Goal: Task Accomplishment & Management: Use online tool/utility

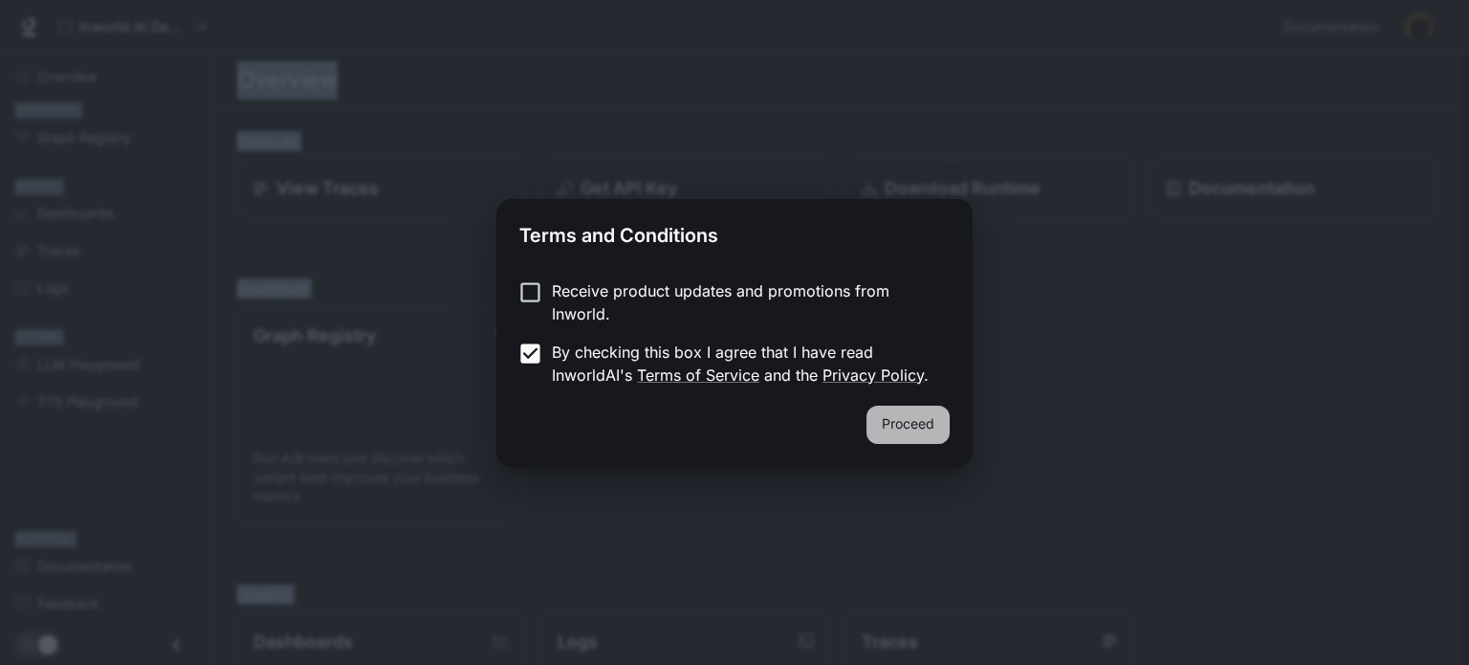
click at [900, 420] on button "Proceed" at bounding box center [908, 425] width 83 height 38
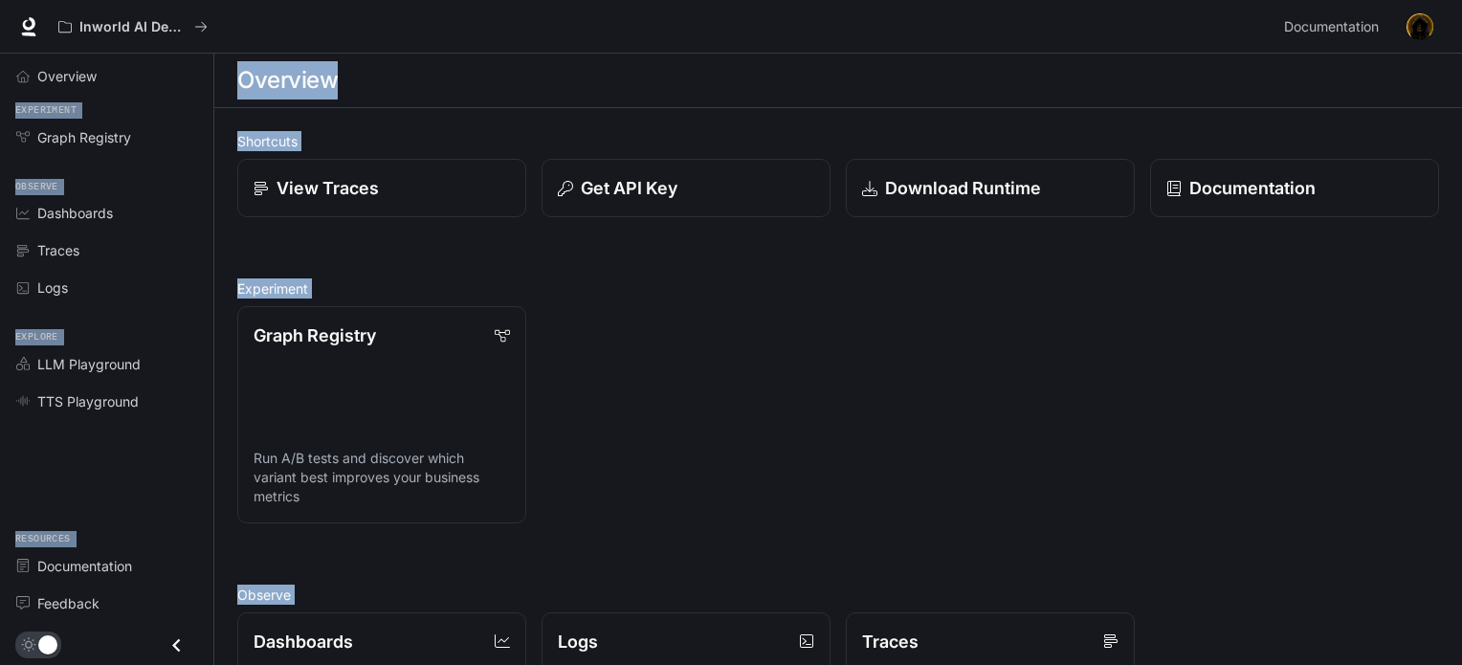
click at [323, 106] on section "Overview" at bounding box center [837, 81] width 1247 height 55
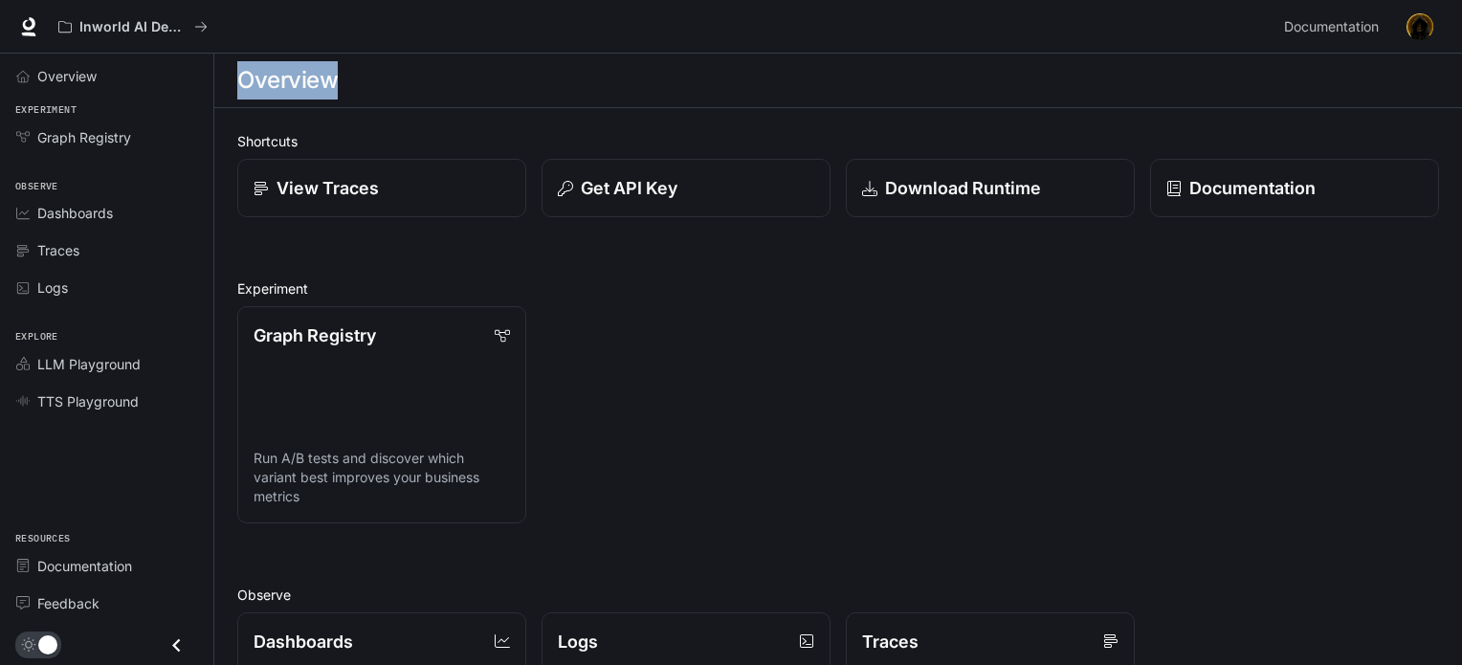
click at [323, 106] on section "Overview" at bounding box center [837, 81] width 1247 height 55
click at [605, 376] on div "Graph Registry Run A/B tests and discover which variant best improves your busi…" at bounding box center [830, 407] width 1217 height 232
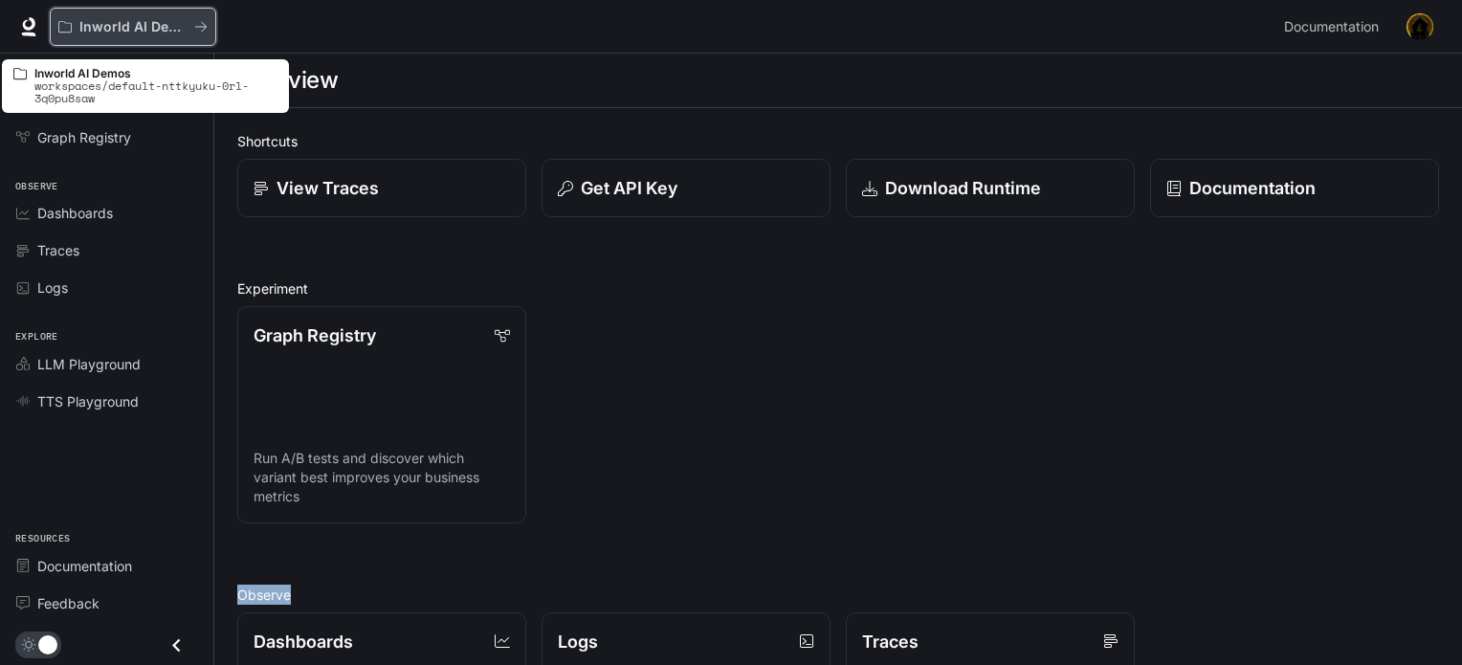
click at [138, 35] on button "Inworld AI Demos" at bounding box center [133, 27] width 166 height 38
click at [99, 32] on p "Inworld AI Demos" at bounding box center [132, 27] width 107 height 16
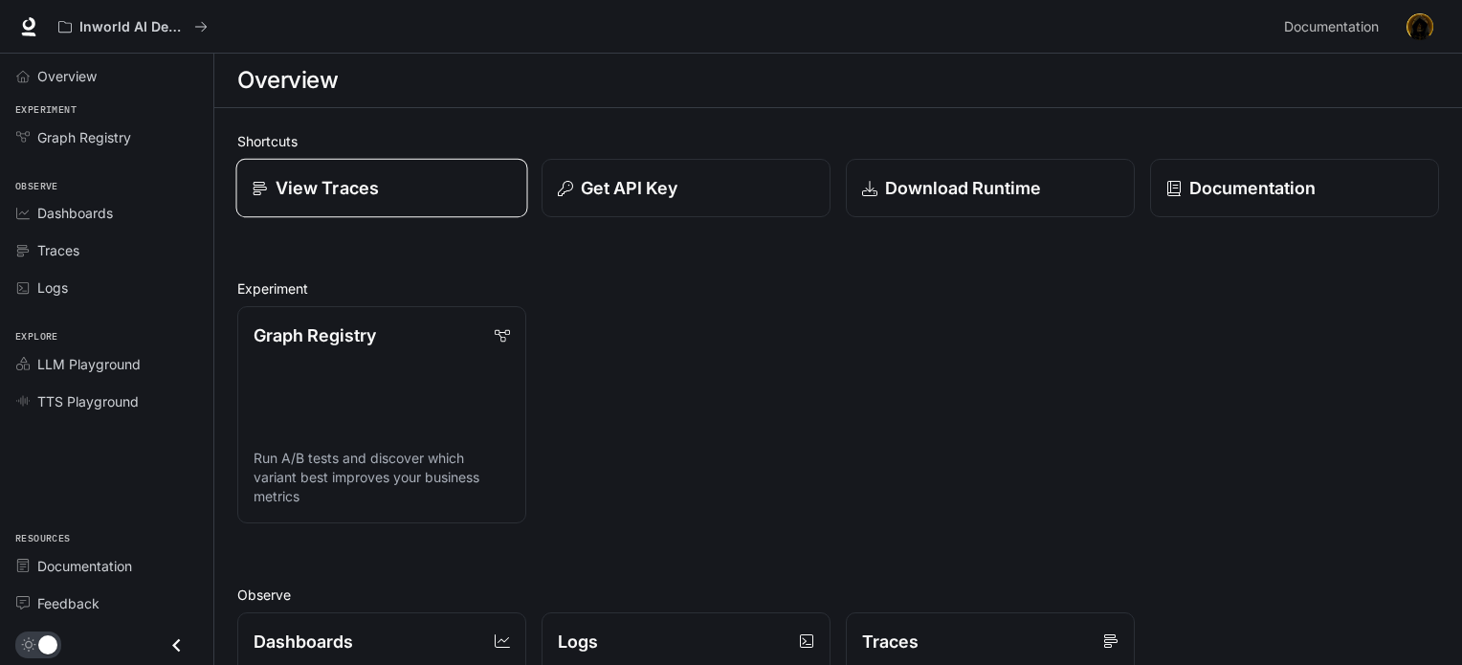
click at [306, 178] on p "View Traces" at bounding box center [326, 188] width 103 height 26
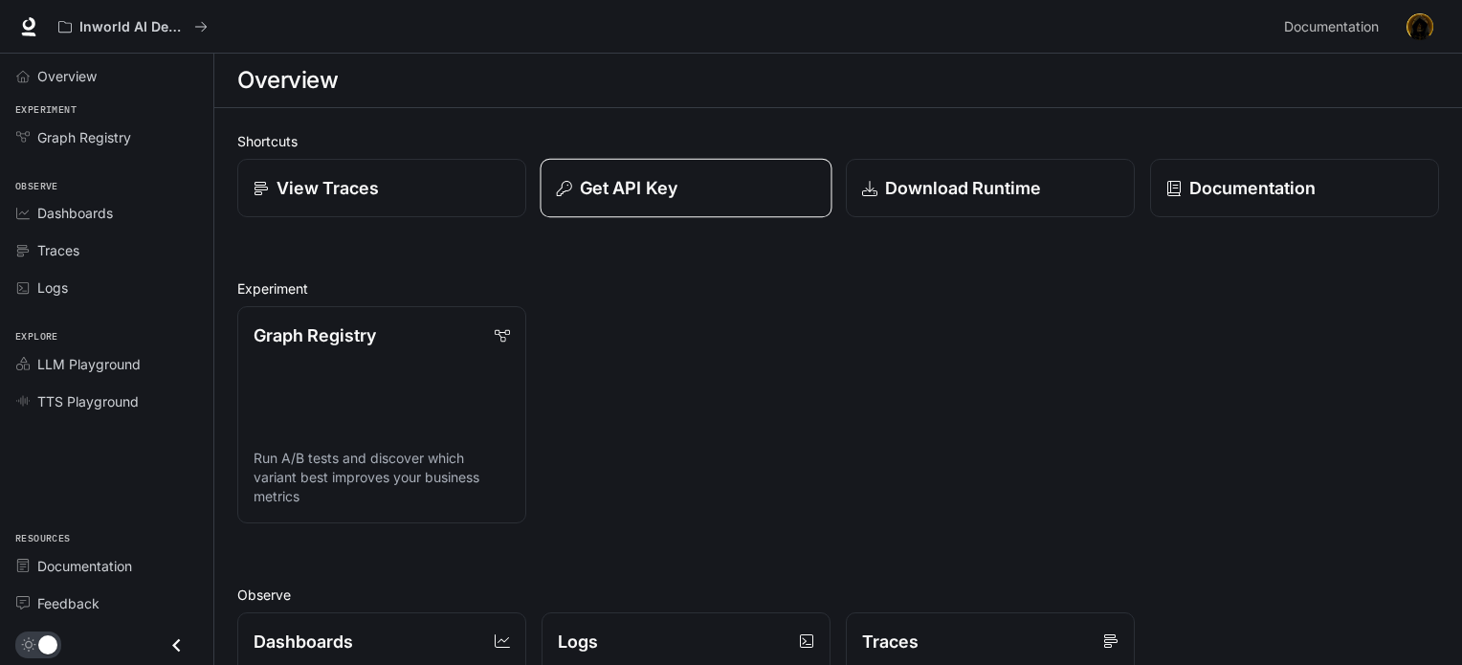
click at [758, 202] on button "Get API Key" at bounding box center [686, 188] width 292 height 59
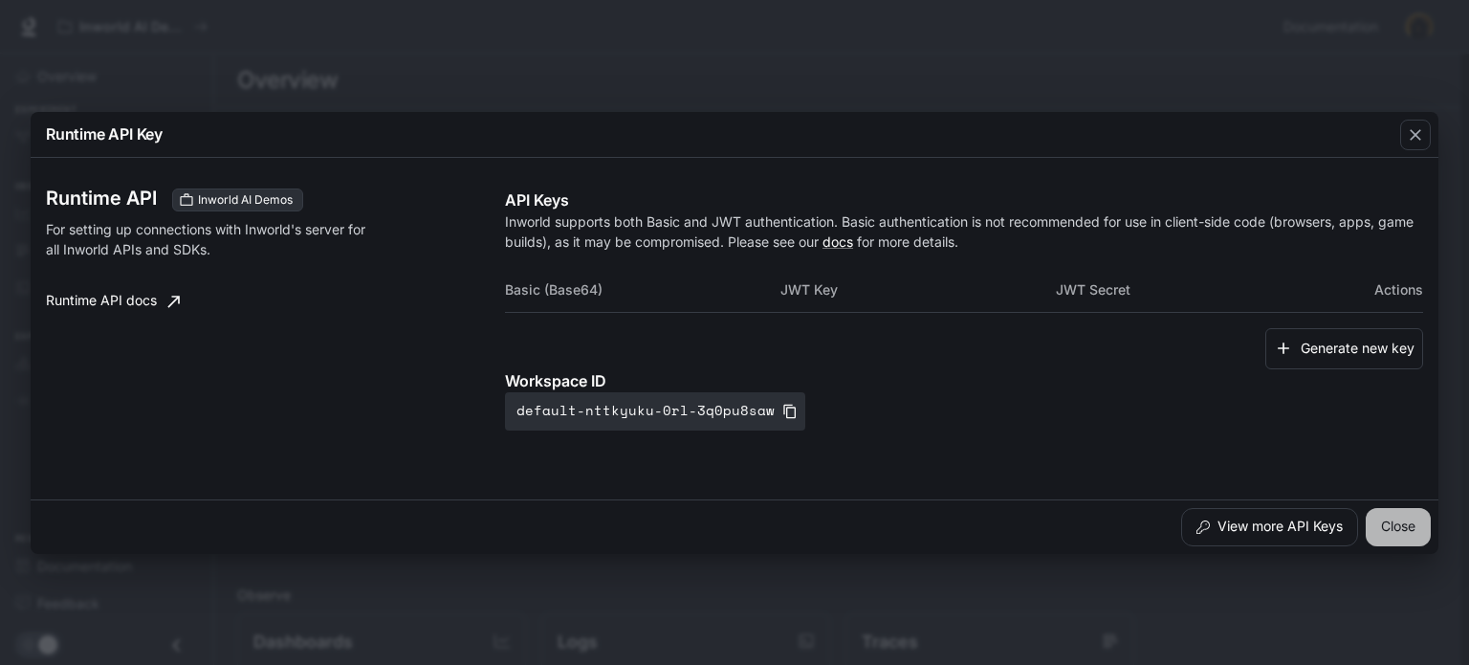
click at [1403, 512] on button "Close" at bounding box center [1398, 527] width 65 height 38
